Goal: Browse casually: Explore the website without a specific task or goal

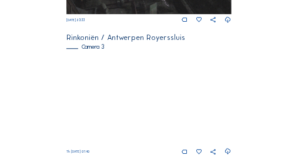
scroll to position [514, 0]
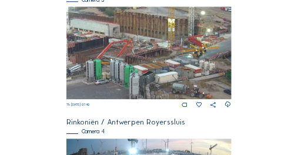
drag, startPoint x: 194, startPoint y: 50, endPoint x: 194, endPoint y: 75, distance: 25.3
click at [194, 75] on img at bounding box center [148, 52] width 165 height 93
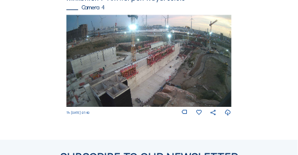
scroll to position [647, 0]
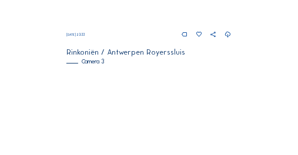
scroll to position [462, 0]
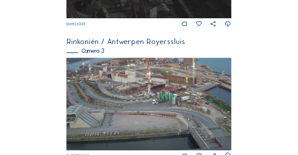
click at [135, 96] on img at bounding box center [148, 104] width 165 height 93
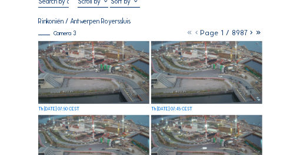
scroll to position [35, 0]
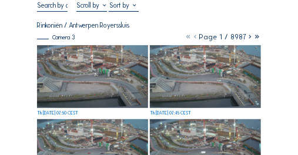
click at [59, 67] on img at bounding box center [92, 76] width 111 height 62
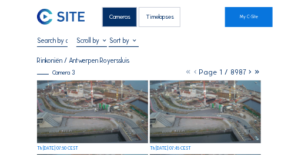
click at [111, 18] on div "Cameras" at bounding box center [119, 17] width 35 height 20
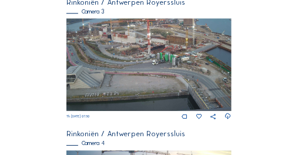
scroll to position [537, 0]
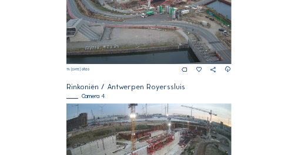
scroll to position [478, 0]
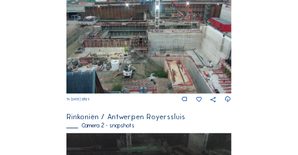
scroll to position [227, 0]
